Goal: Task Accomplishment & Management: Manage account settings

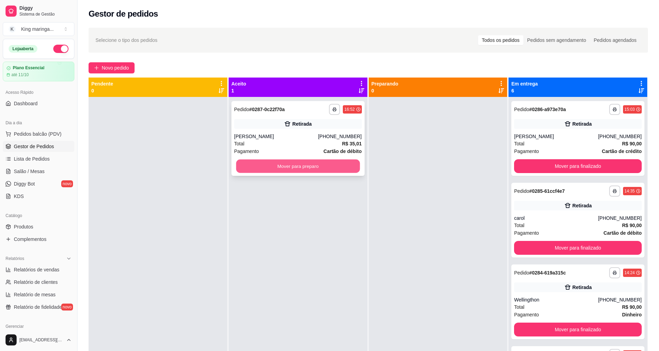
click at [285, 166] on button "Mover para preparo" at bounding box center [298, 167] width 124 height 14
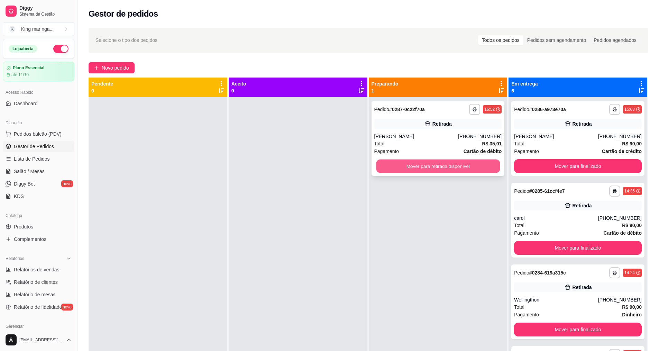
click at [423, 168] on button "Mover para retirada disponível" at bounding box center [438, 167] width 124 height 14
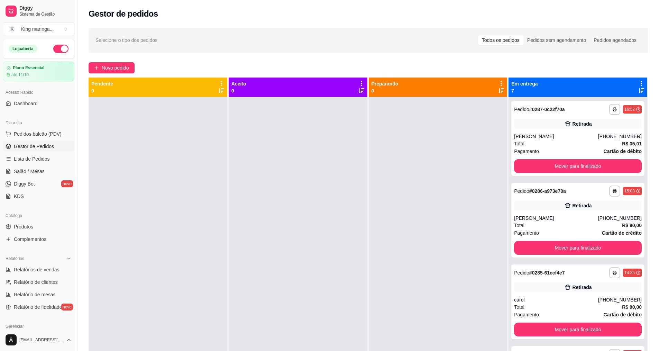
click at [639, 80] on icon at bounding box center [642, 83] width 6 height 6
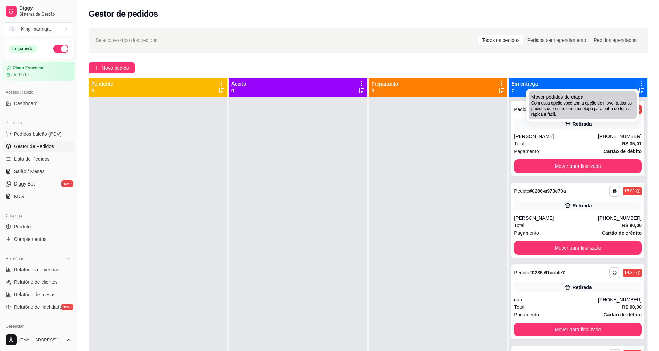
click at [585, 99] on div "Mover pedidos de etapa Com essa opção você tem a opção de mover todos os pedido…" at bounding box center [583, 105] width 102 height 24
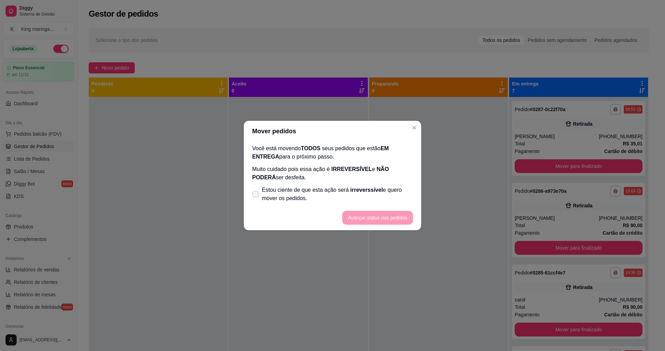
click at [269, 190] on span "Estou ciente de que esta ação será irreverssível e quero mover os pedidos." at bounding box center [337, 194] width 151 height 17
click at [256, 196] on input "Estou ciente de que esta ação será irreverssível e quero mover os pedidos." at bounding box center [254, 198] width 5 height 5
checkbox input "true"
click at [376, 216] on button "Avançar status dos pedidos" at bounding box center [377, 218] width 69 height 14
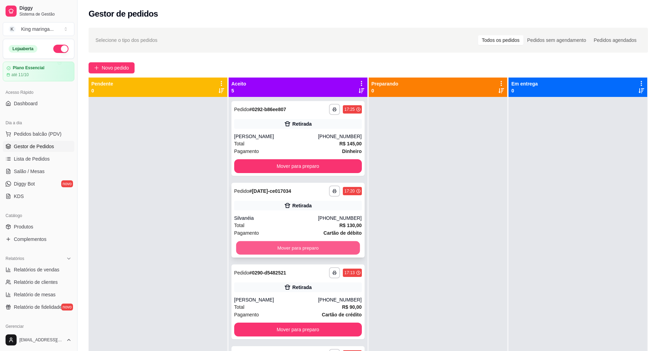
click at [276, 248] on button "Mover para preparo" at bounding box center [298, 248] width 124 height 14
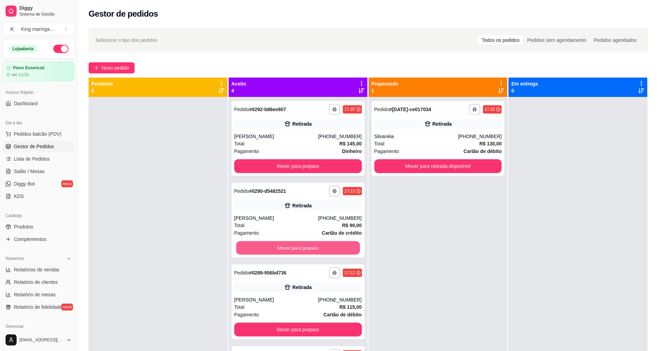
click at [276, 248] on button "Mover para preparo" at bounding box center [298, 248] width 124 height 14
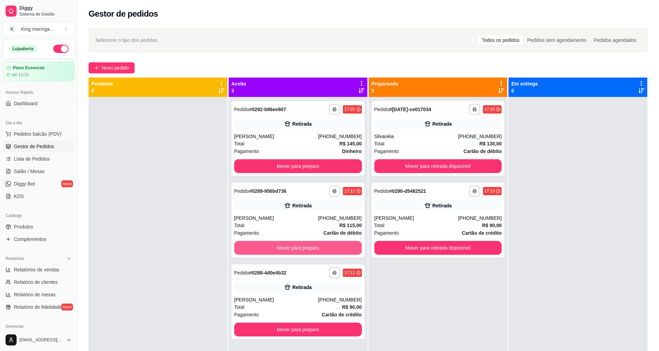
click at [276, 248] on button "Mover para preparo" at bounding box center [298, 248] width 128 height 14
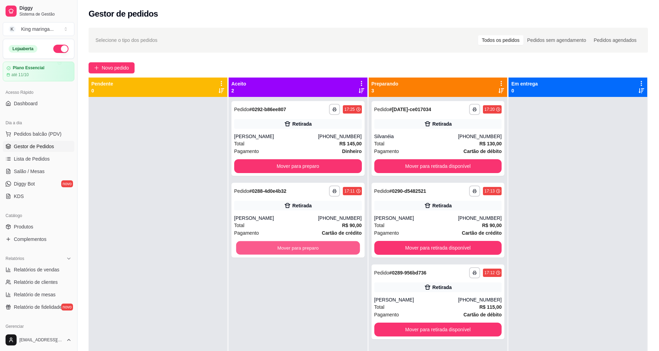
click at [276, 248] on button "Mover para preparo" at bounding box center [298, 248] width 124 height 14
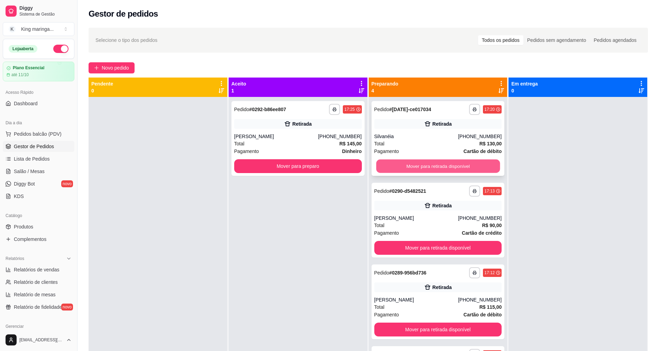
click at [447, 171] on button "Mover para retirada disponível" at bounding box center [438, 167] width 124 height 14
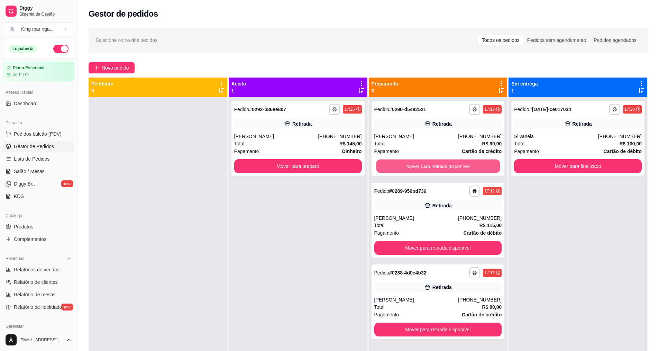
click at [447, 171] on button "Mover para retirada disponível" at bounding box center [438, 167] width 124 height 14
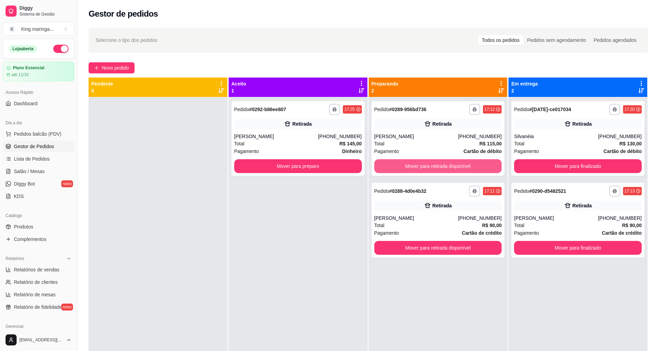
click at [447, 171] on button "Mover para retirada disponível" at bounding box center [439, 166] width 128 height 14
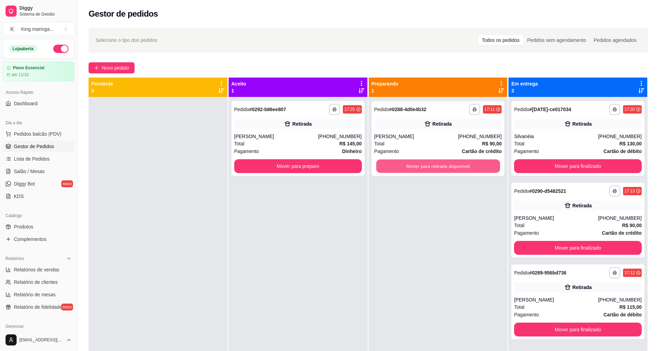
click at [447, 171] on button "Mover para retirada disponível" at bounding box center [438, 167] width 124 height 14
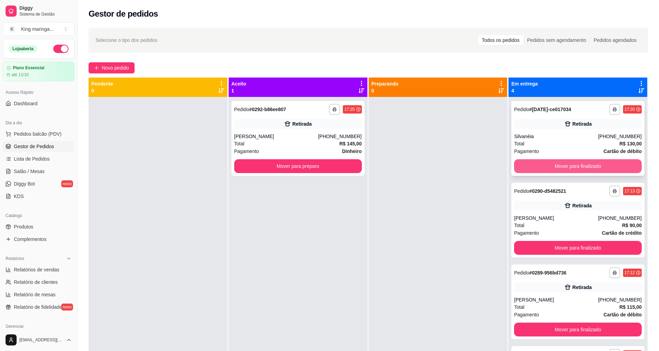
click at [582, 162] on button "Mover para finalizado" at bounding box center [578, 166] width 128 height 14
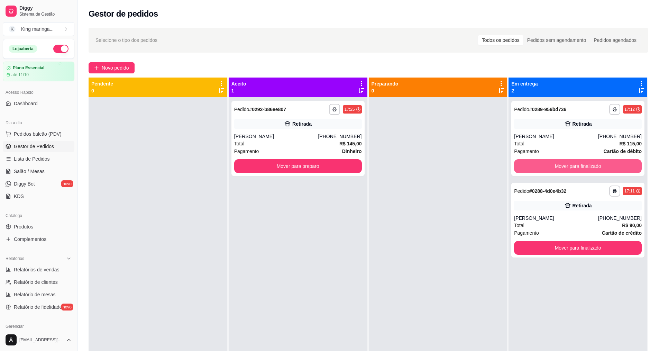
click at [582, 162] on button "Mover para finalizado" at bounding box center [578, 166] width 128 height 14
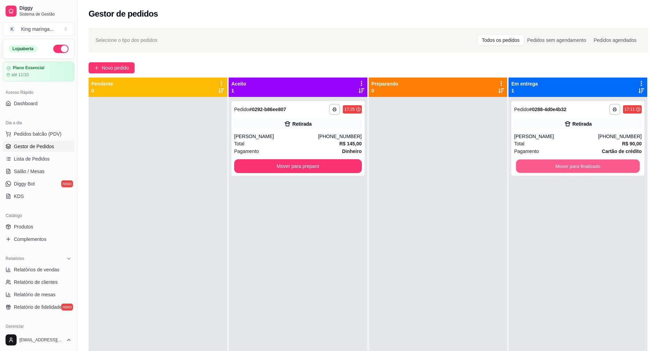
click at [582, 162] on button "Mover para finalizado" at bounding box center [578, 167] width 124 height 14
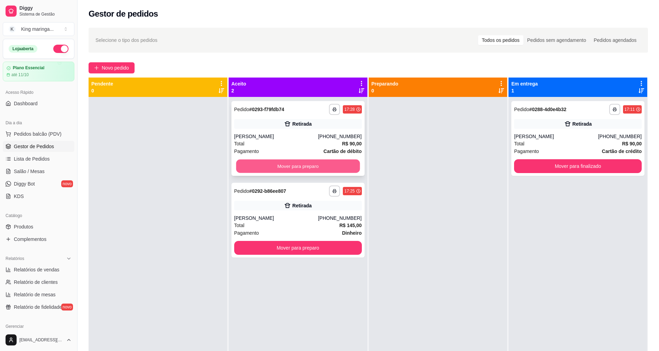
click at [269, 165] on button "Mover para preparo" at bounding box center [298, 167] width 124 height 14
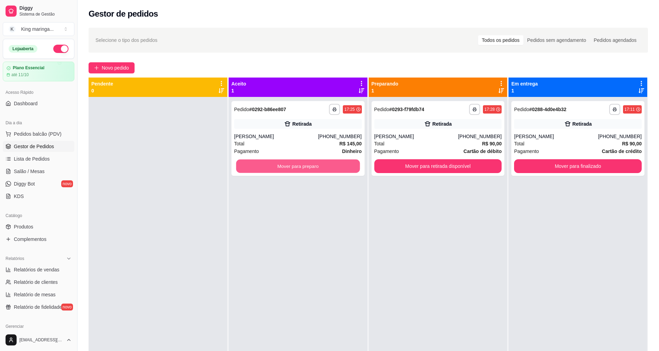
click at [269, 165] on button "Mover para preparo" at bounding box center [298, 167] width 124 height 14
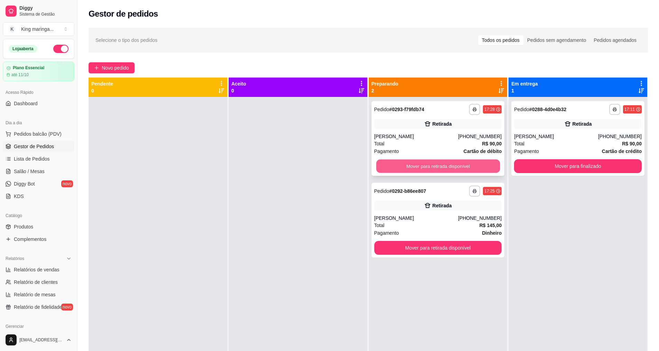
click at [423, 160] on button "Mover para retirada disponível" at bounding box center [438, 167] width 124 height 14
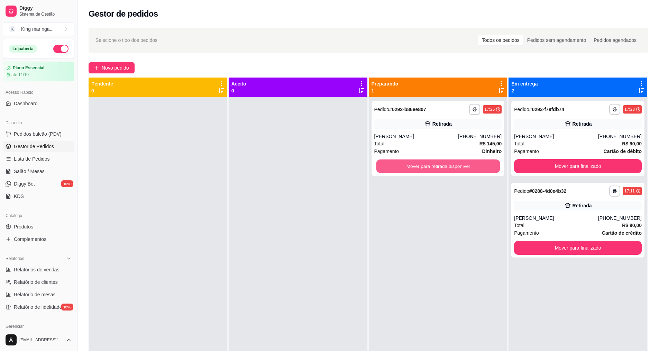
click at [423, 160] on button "Mover para retirada disponível" at bounding box center [438, 167] width 124 height 14
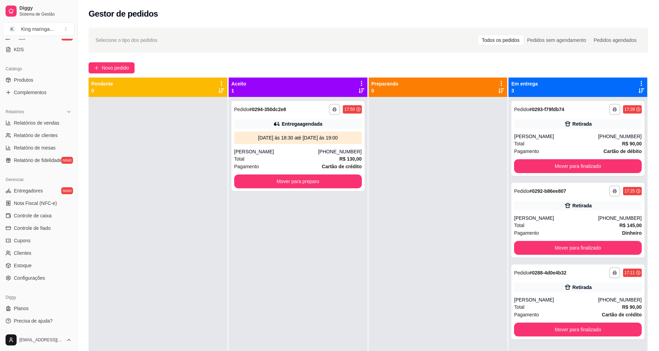
scroll to position [147, 0]
click at [31, 286] on div "Gerenciar Entregadores novo Nota Fiscal (NFC-e) Controle de caixa Controle de f…" at bounding box center [38, 228] width 77 height 115
click at [34, 280] on span "Configurações" at bounding box center [29, 277] width 31 height 7
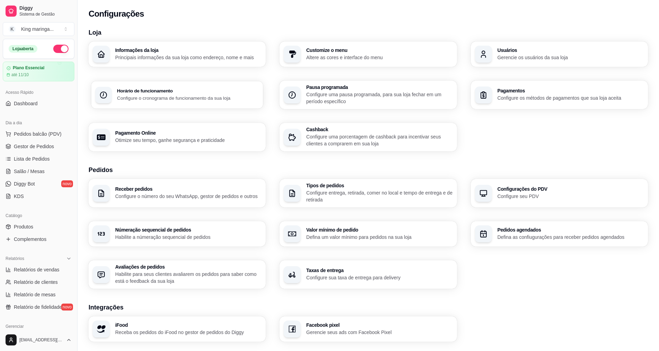
click at [183, 91] on h3 "Horário de funcionamento" at bounding box center [188, 91] width 142 height 5
click at [512, 232] on h3 "Pedidos agendados" at bounding box center [571, 229] width 142 height 5
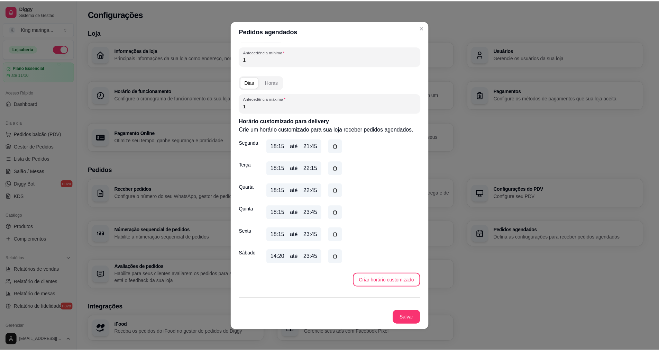
scroll to position [69, 0]
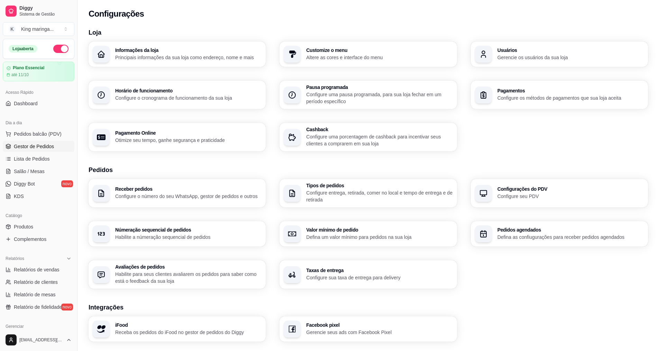
click at [38, 141] on link "Gestor de Pedidos" at bounding box center [39, 146] width 72 height 11
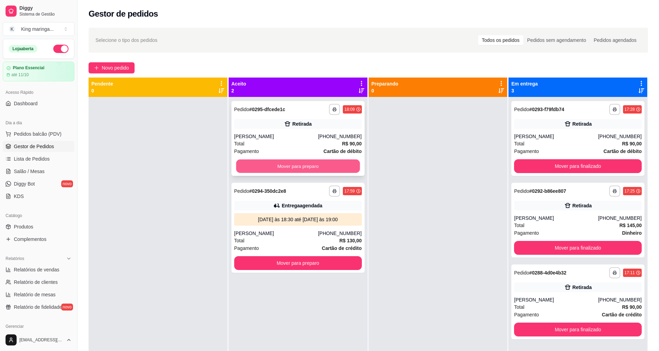
click at [310, 168] on button "Mover para preparo" at bounding box center [298, 167] width 124 height 14
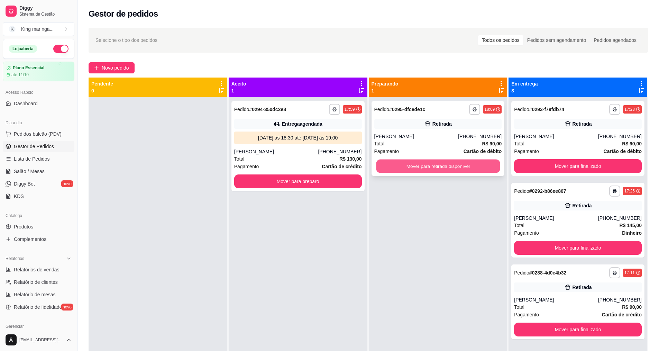
click at [424, 167] on button "Mover para retirada disponível" at bounding box center [438, 167] width 124 height 14
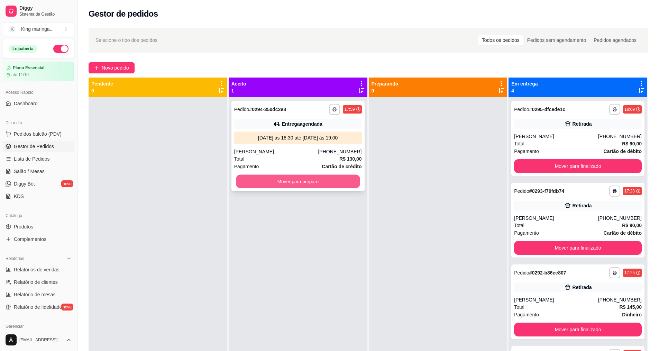
click at [271, 182] on button "Mover para preparo" at bounding box center [298, 182] width 124 height 14
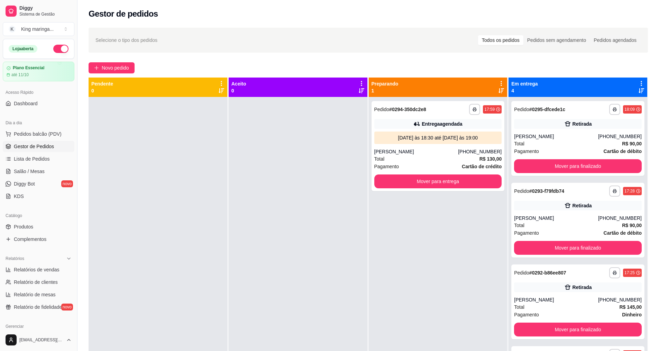
click at [641, 83] on icon at bounding box center [641, 83] width 1 height 5
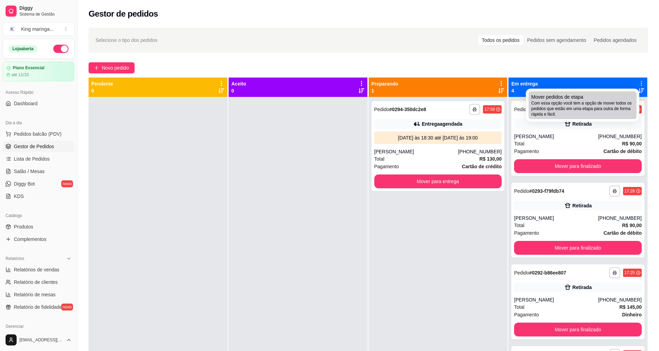
click at [574, 109] on span "Com essa opção você tem a opção de mover todos os pedidos que estão em uma etap…" at bounding box center [583, 108] width 102 height 17
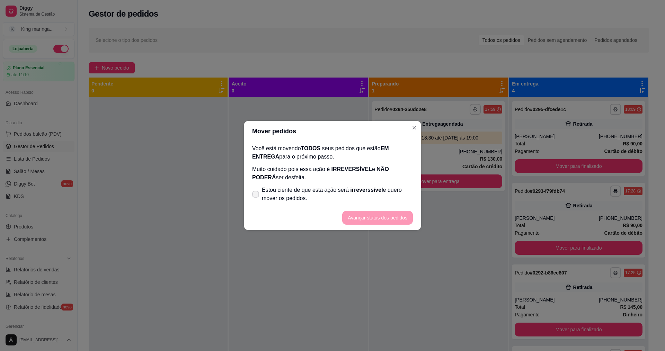
click at [320, 186] on label "Estou ciente de que esta ação será irreverssível e quero mover os pedidos." at bounding box center [332, 194] width 166 height 22
click at [256, 196] on input "Estou ciente de que esta ação será irreverssível e quero mover os pedidos." at bounding box center [254, 198] width 5 height 5
checkbox input "true"
click at [373, 209] on footer "Avançar status dos pedidos" at bounding box center [332, 217] width 177 height 25
click at [373, 215] on button "Avançar status dos pedidos" at bounding box center [377, 218] width 69 height 14
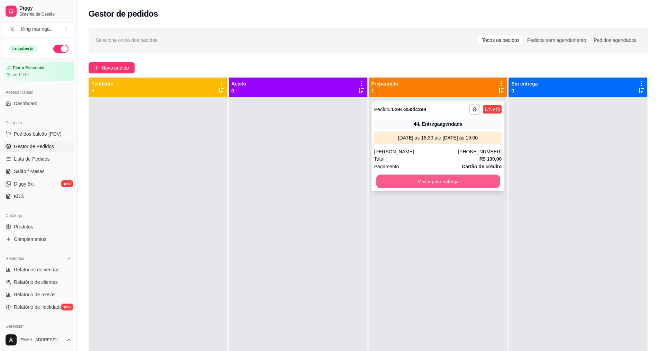
click at [418, 186] on button "Mover para entrega" at bounding box center [438, 182] width 124 height 14
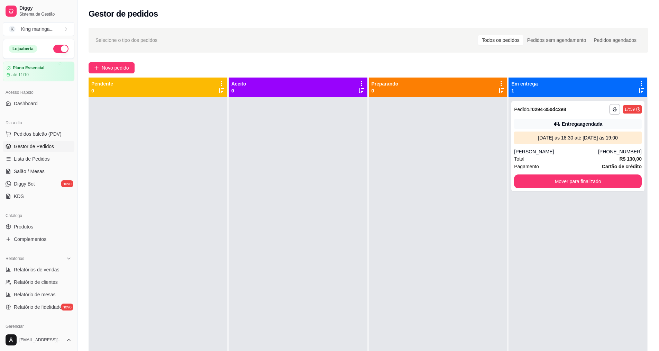
click at [302, 225] on div at bounding box center [298, 272] width 139 height 351
click at [27, 73] on article "até 11/10" at bounding box center [20, 75] width 18 height 6
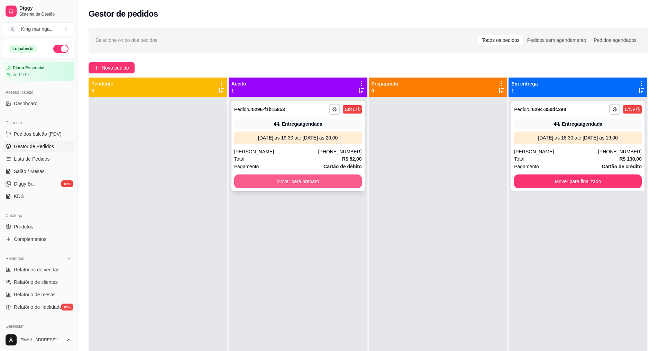
click at [312, 179] on button "Mover para preparo" at bounding box center [298, 181] width 128 height 14
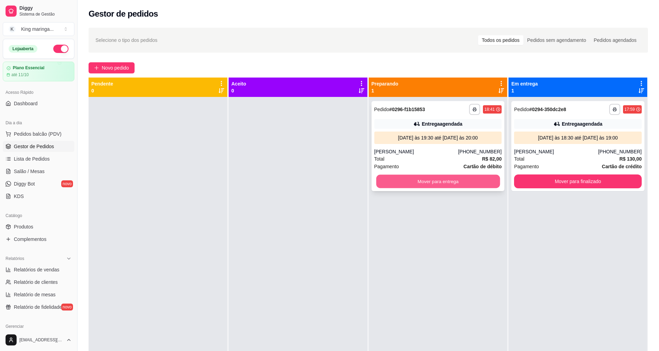
click at [437, 178] on button "Mover para entrega" at bounding box center [438, 182] width 124 height 14
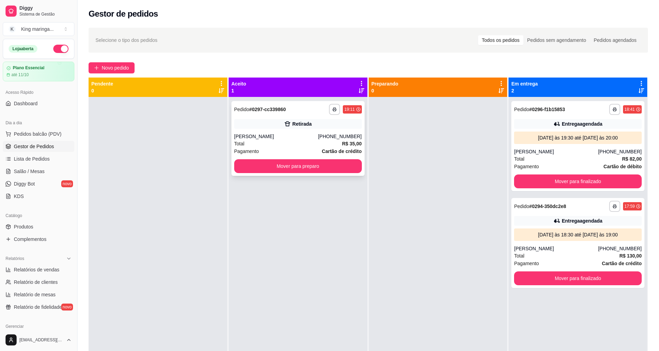
click at [297, 124] on div "Retirada" at bounding box center [302, 123] width 19 height 7
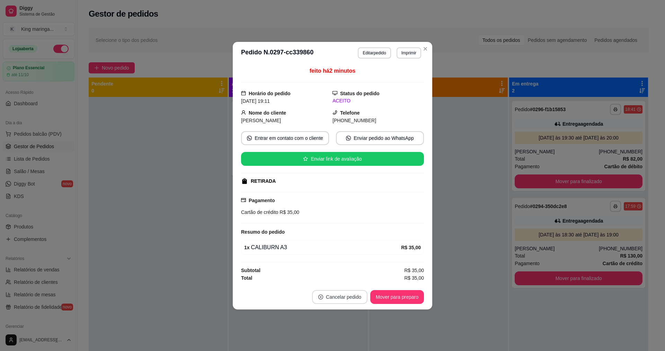
click at [338, 295] on button "Cancelar pedido" at bounding box center [339, 297] width 55 height 14
click at [352, 271] on p "Deseja realmente cancelar esse pedido?" at bounding box center [342, 269] width 93 height 7
click at [353, 274] on button "Sim" at bounding box center [359, 280] width 28 height 14
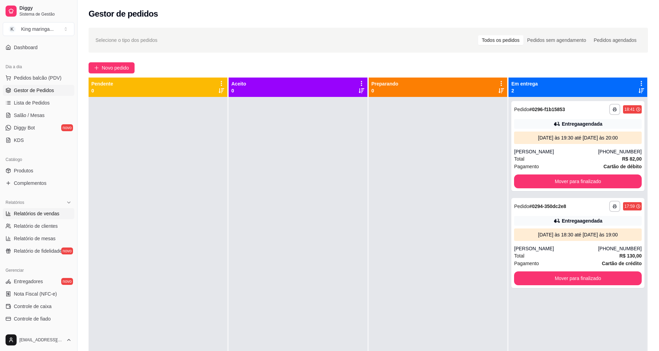
scroll to position [43, 0]
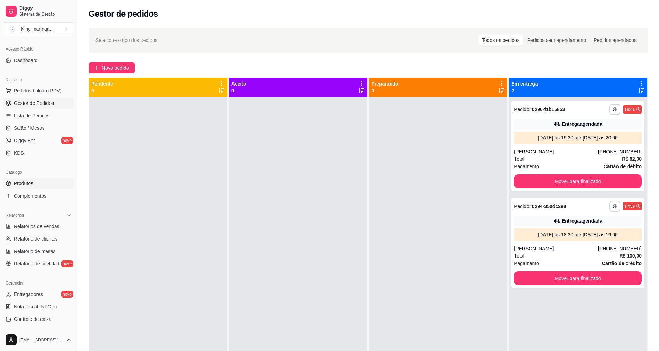
click at [38, 181] on link "Produtos" at bounding box center [39, 183] width 72 height 11
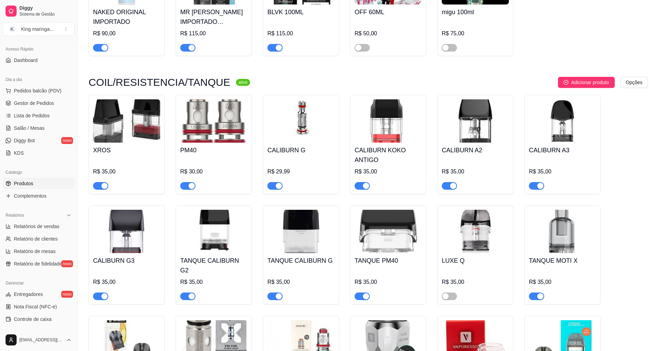
scroll to position [1765, 0]
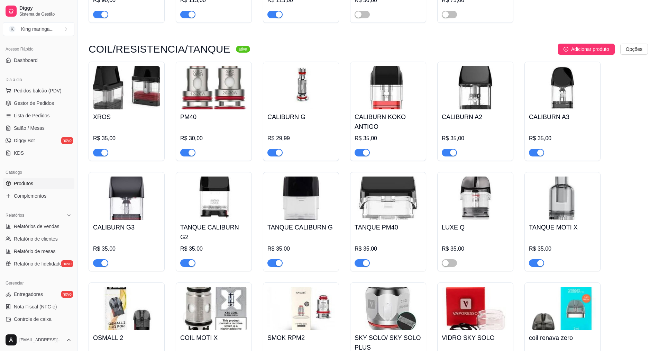
click at [534, 149] on span "button" at bounding box center [536, 153] width 15 height 8
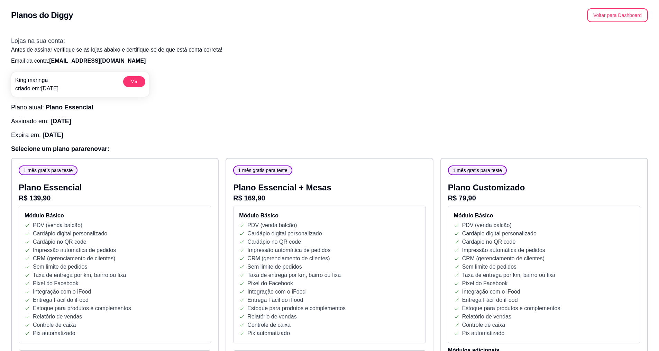
click at [64, 125] on span "11/09/25" at bounding box center [61, 121] width 21 height 7
drag, startPoint x: 284, startPoint y: 110, endPoint x: 189, endPoint y: 93, distance: 96.0
click at [284, 110] on h3 "Plano atual: Plano Essencial" at bounding box center [329, 107] width 637 height 10
click at [612, 17] on button "Voltar para Dashboard" at bounding box center [617, 15] width 61 height 14
